Goal: Communication & Community: Answer question/provide support

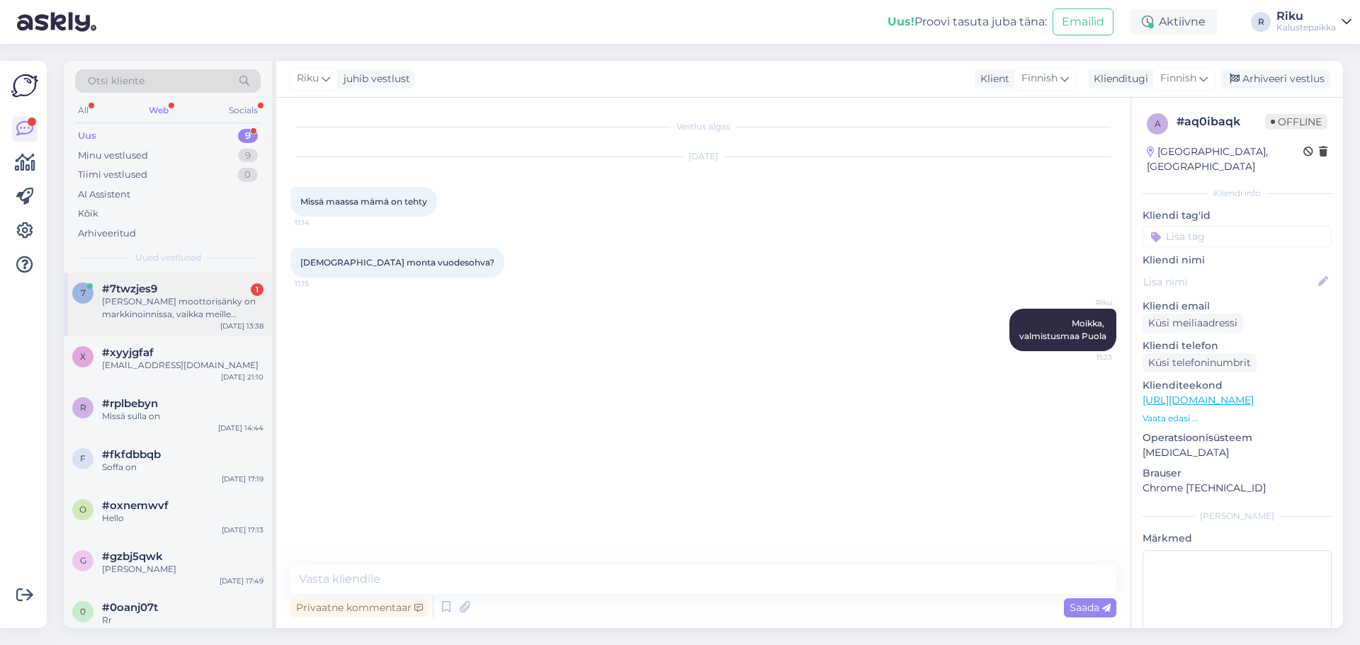
click at [190, 310] on div "[PERSON_NAME] moottorisänky on markkinoinnissa, vaikka meille Ilmoitettiin, ett…" at bounding box center [183, 308] width 162 height 26
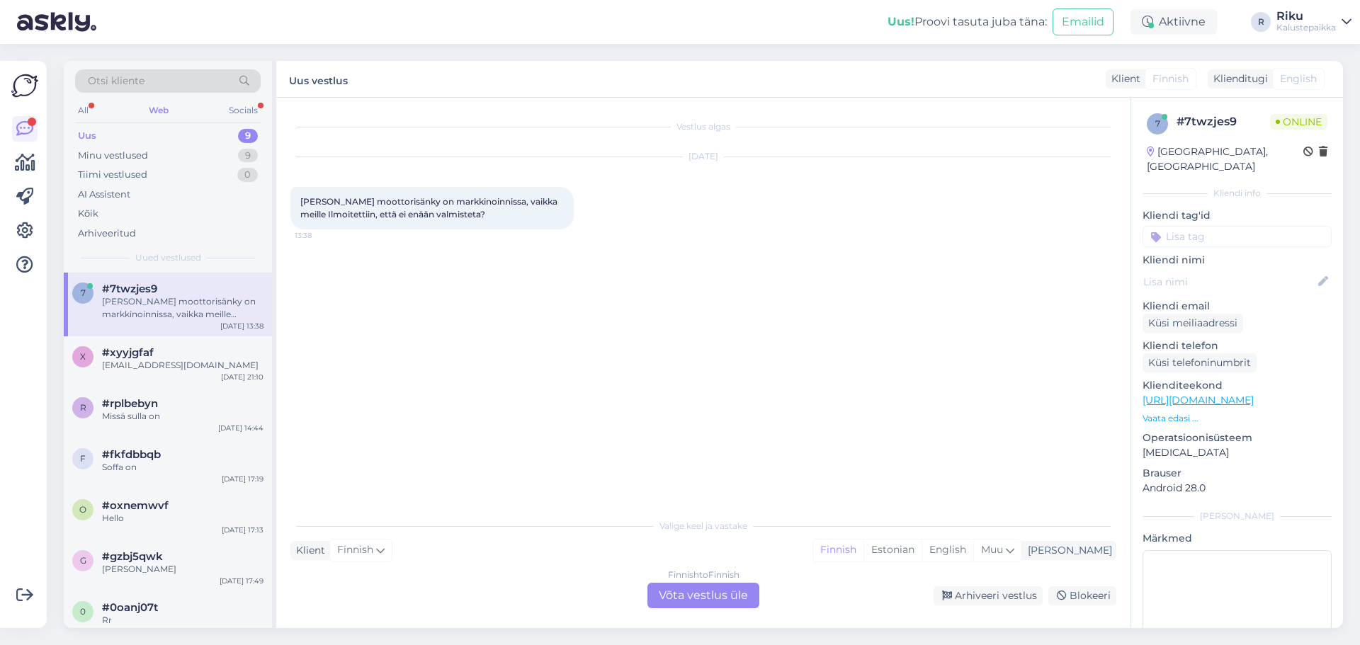
click at [689, 590] on div "Finnish to Finnish Võta vestlus üle" at bounding box center [704, 596] width 112 height 26
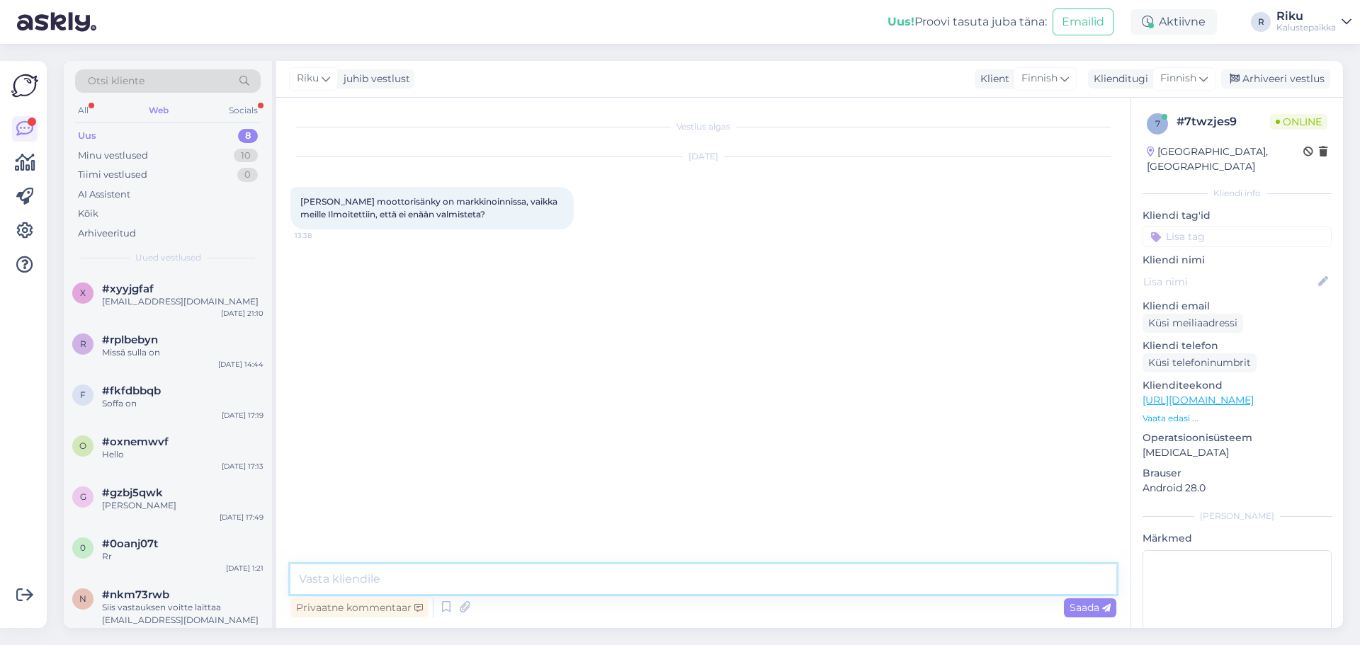
click at [453, 578] on textarea at bounding box center [703, 580] width 826 height 30
click at [526, 578] on textarea "Moikka, sitä näköja ei ole otettu pois verkokaupasta" at bounding box center [703, 580] width 826 height 30
click at [614, 581] on textarea "Moikka, sitä näköja ei ole otettu pois verkkokaupasta" at bounding box center [703, 580] width 826 height 30
click at [344, 580] on textarea "Moikka, sitä näköja ei ole otettu pois verkkokaupasta." at bounding box center [703, 580] width 826 height 30
click at [399, 576] on textarea "Moikka,Kiitios tiesdota sitä näköja ei ole otettu pois verkkokaupasta." at bounding box center [703, 580] width 826 height 30
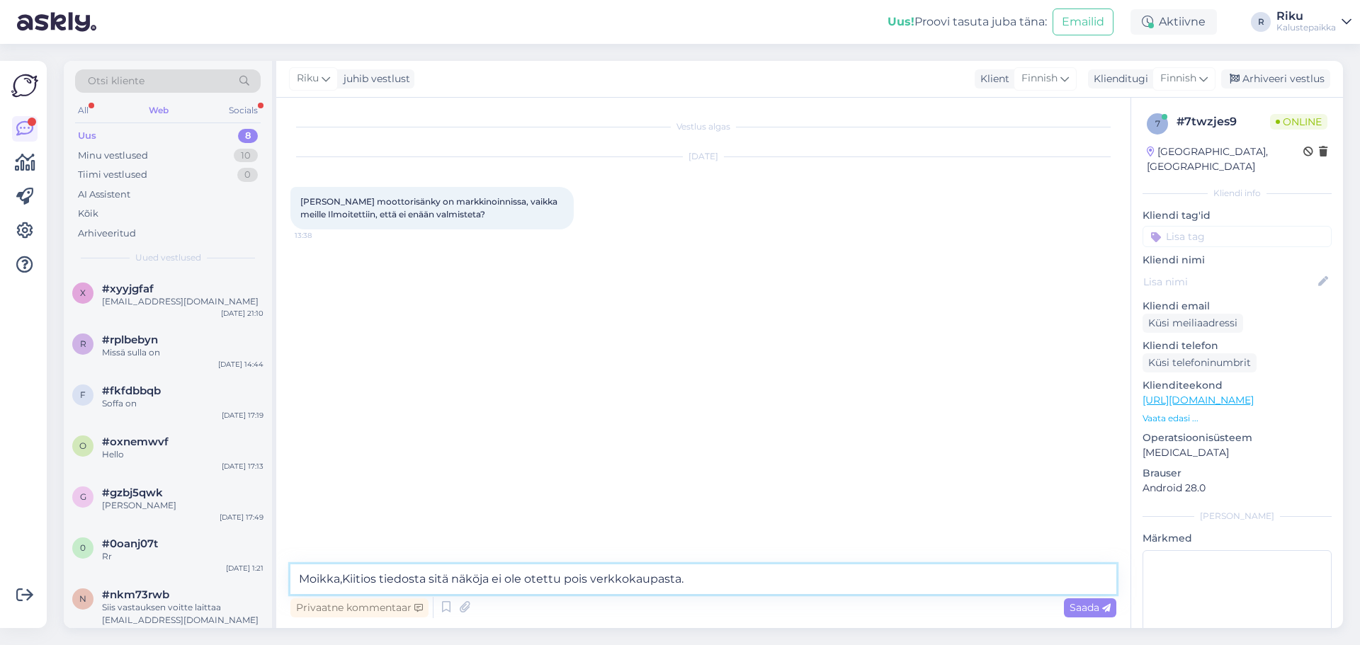
click at [424, 577] on textarea "Moikka,Kiitios tiedosta sitä näköja ei ole otettu pois verkkokaupasta." at bounding box center [703, 580] width 826 height 30
click at [342, 580] on textarea "[PERSON_NAME],Kiitios tiedosta! sitä näköja ei ole otettu pois verkkokaupasta." at bounding box center [703, 580] width 826 height 30
click at [655, 590] on textarea "[PERSON_NAME], Kiitios tiedosta! sitä näköja ei ole otettu pois verkkokaupasta." at bounding box center [703, 571] width 826 height 47
type textarea "[PERSON_NAME], Kiitios tiedosta! sitä näköja ei ole otettu pois verkkokaupasta.…"
